Goal: Entertainment & Leisure: Consume media (video, audio)

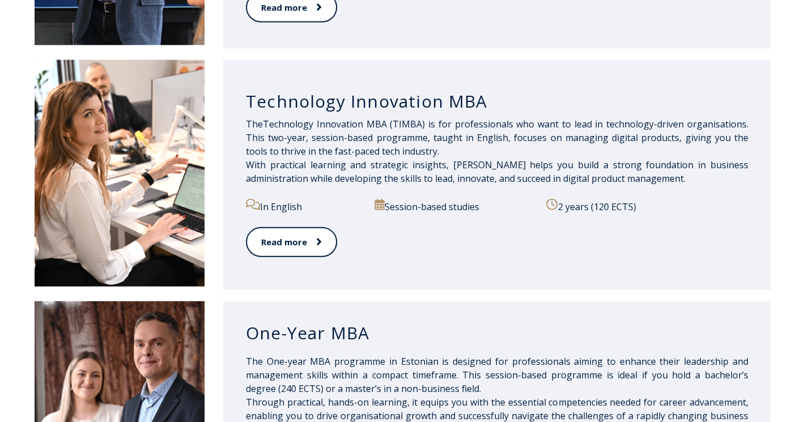
scroll to position [810, 0]
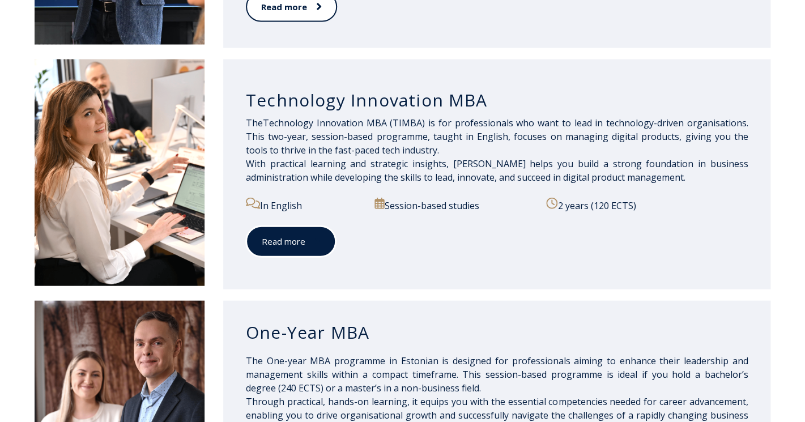
click at [307, 241] on span at bounding box center [312, 241] width 15 height 11
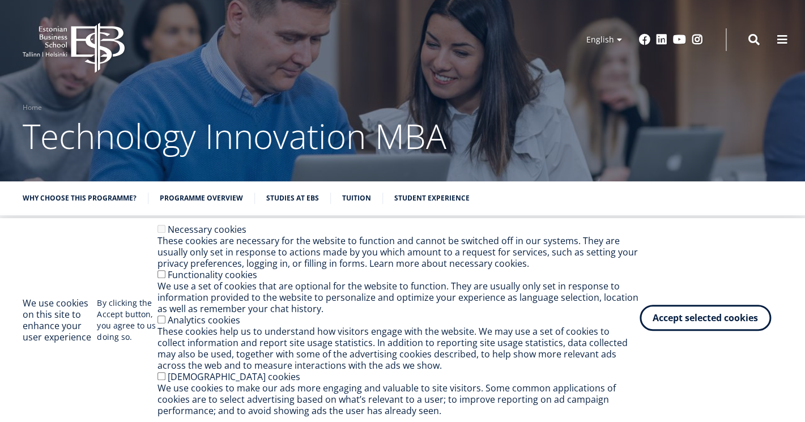
click at [704, 321] on button "Accept selected cookies" at bounding box center [705, 318] width 131 height 26
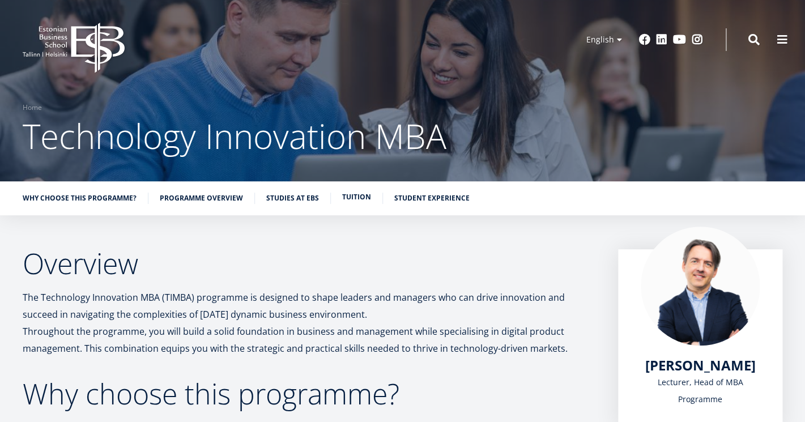
click at [351, 198] on link "Tuition" at bounding box center [356, 197] width 29 height 11
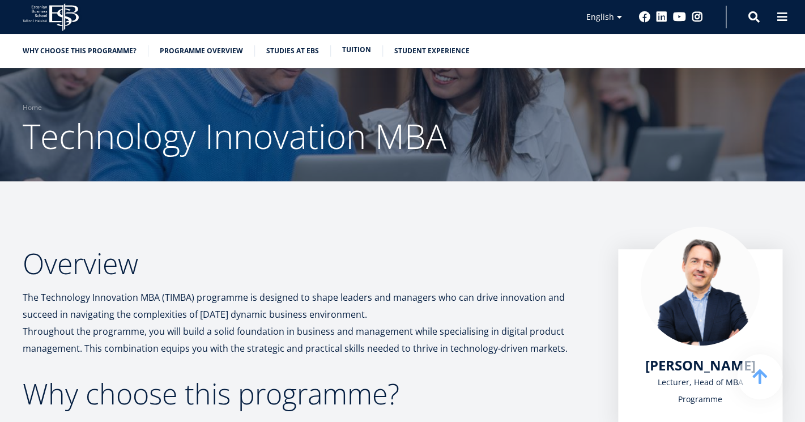
scroll to position [3453, 0]
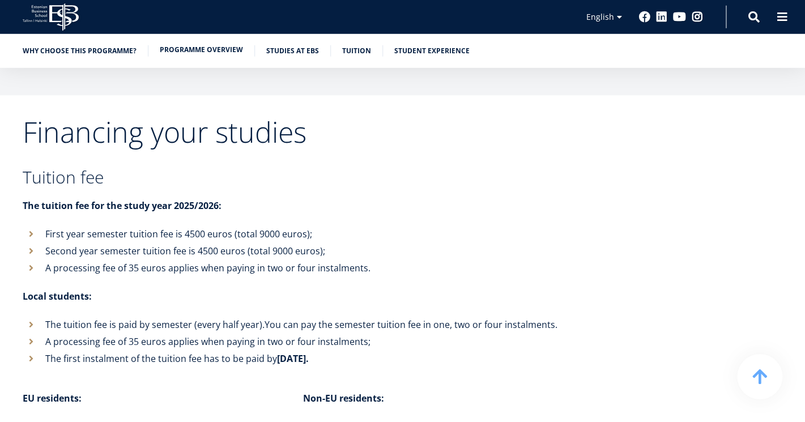
click at [184, 50] on link "Programme overview" at bounding box center [201, 49] width 83 height 11
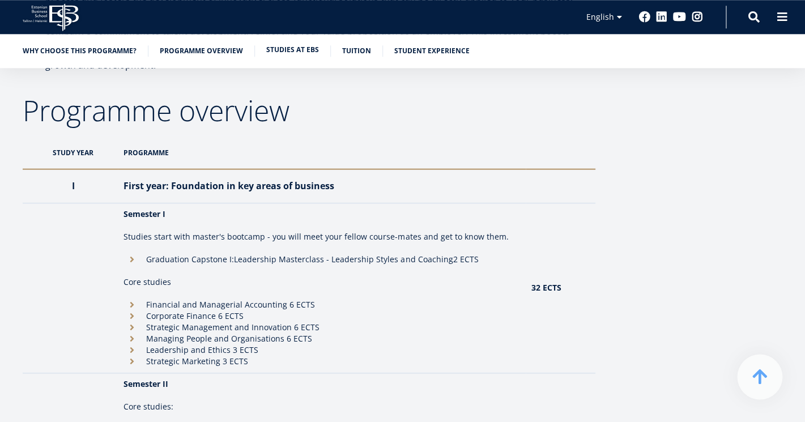
click at [300, 56] on li "Studies at EBS" at bounding box center [298, 50] width 65 height 11
click at [291, 49] on link "Studies at EBS" at bounding box center [292, 49] width 53 height 11
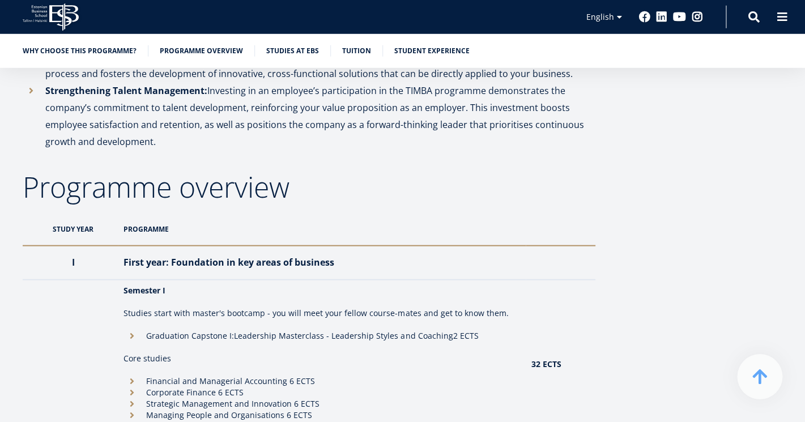
scroll to position [673, 0]
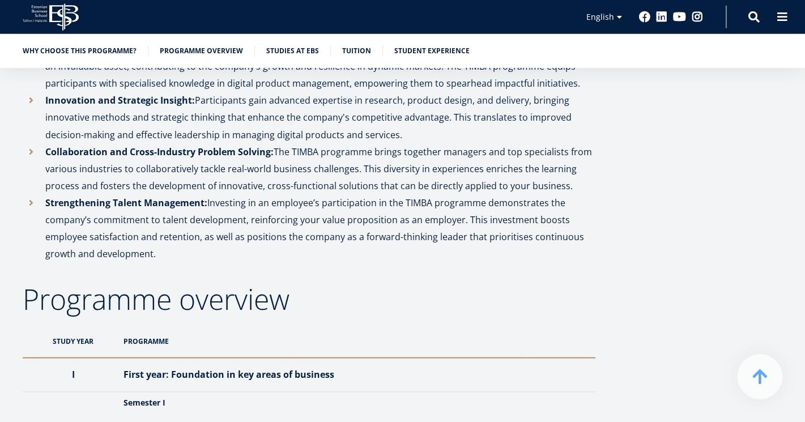
click at [52, 10] on icon at bounding box center [63, 17] width 29 height 28
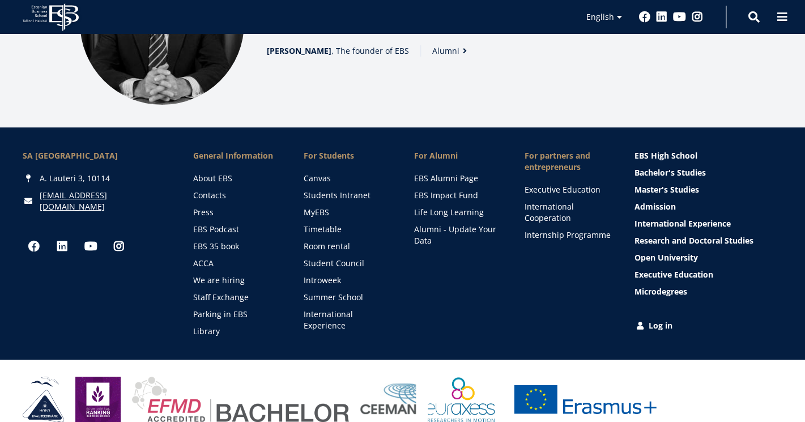
scroll to position [1478, 0]
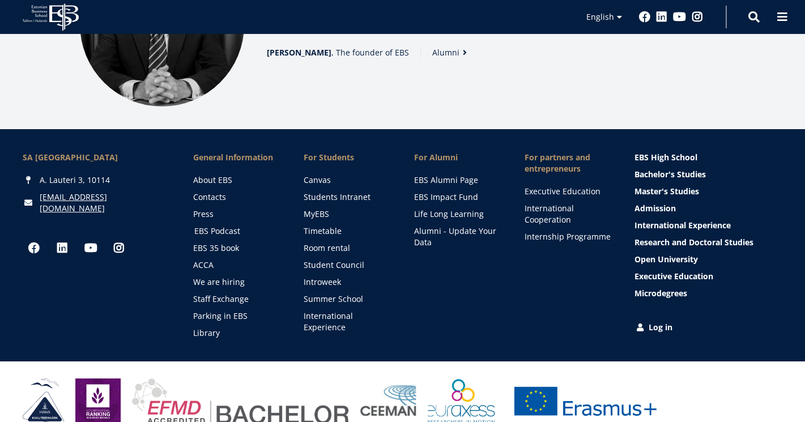
click at [212, 226] on link "EBS Podcast" at bounding box center [238, 231] width 88 height 11
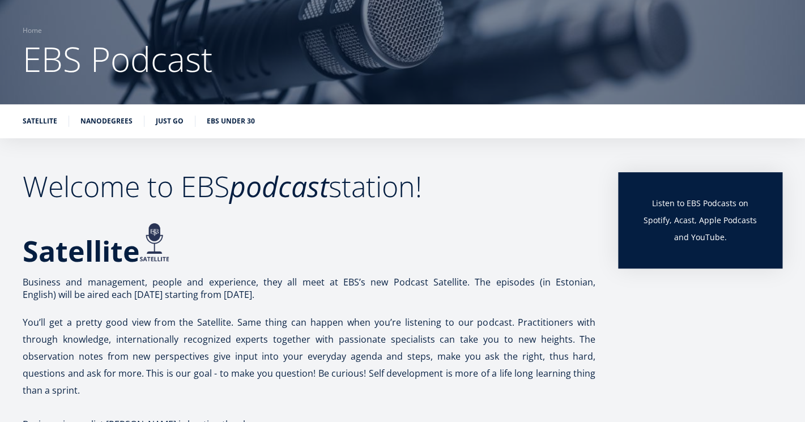
scroll to position [77, 0]
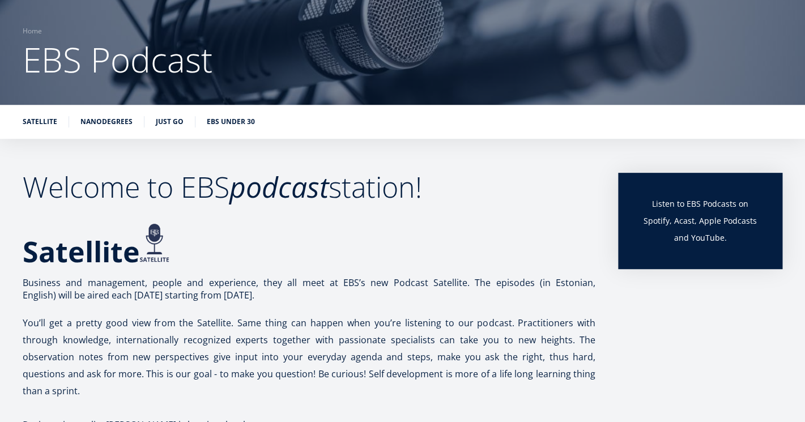
click at [656, 222] on p "Listen to EBS Podcasts on Spotify, Acast, Apple Podcasts and YouTube." at bounding box center [700, 221] width 119 height 51
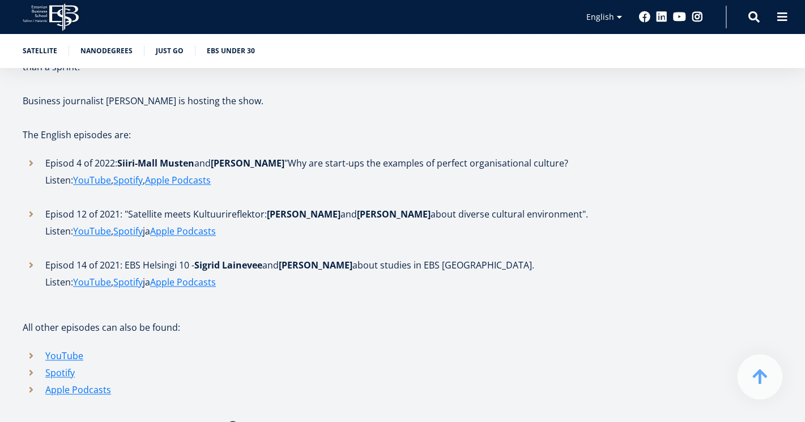
scroll to position [484, 0]
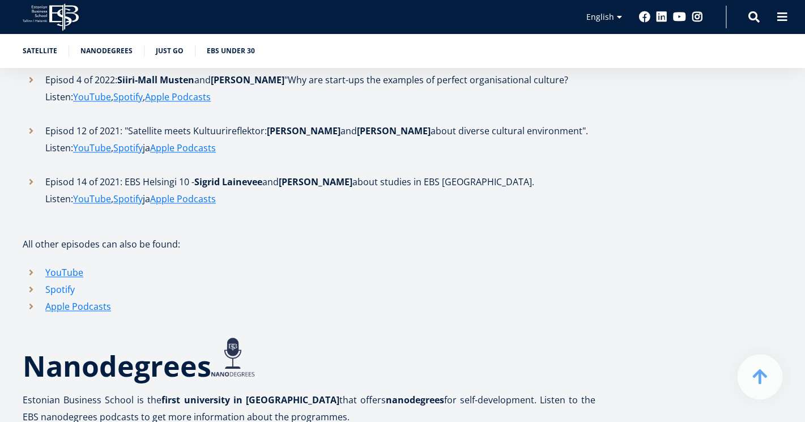
click at [67, 281] on link "Spotify" at bounding box center [59, 289] width 29 height 17
